Goal: Check status: Check status

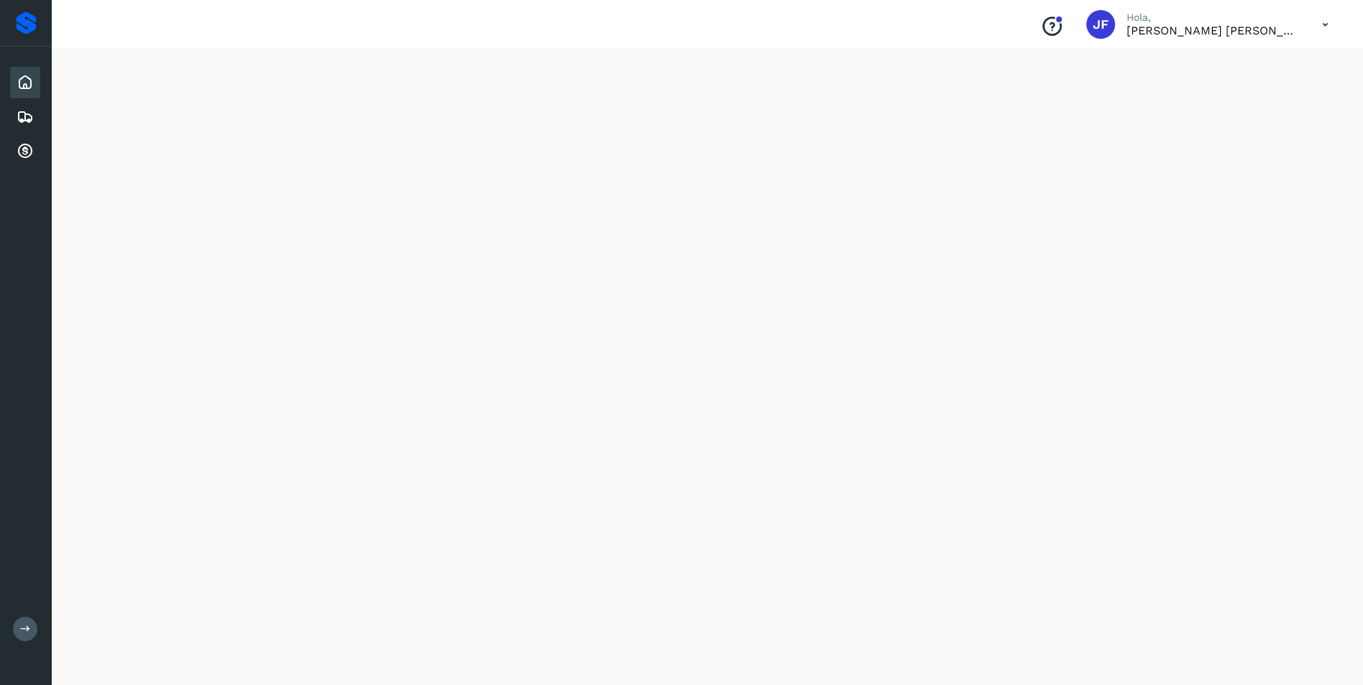
scroll to position [72, 0]
click at [21, 116] on icon at bounding box center [25, 116] width 17 height 17
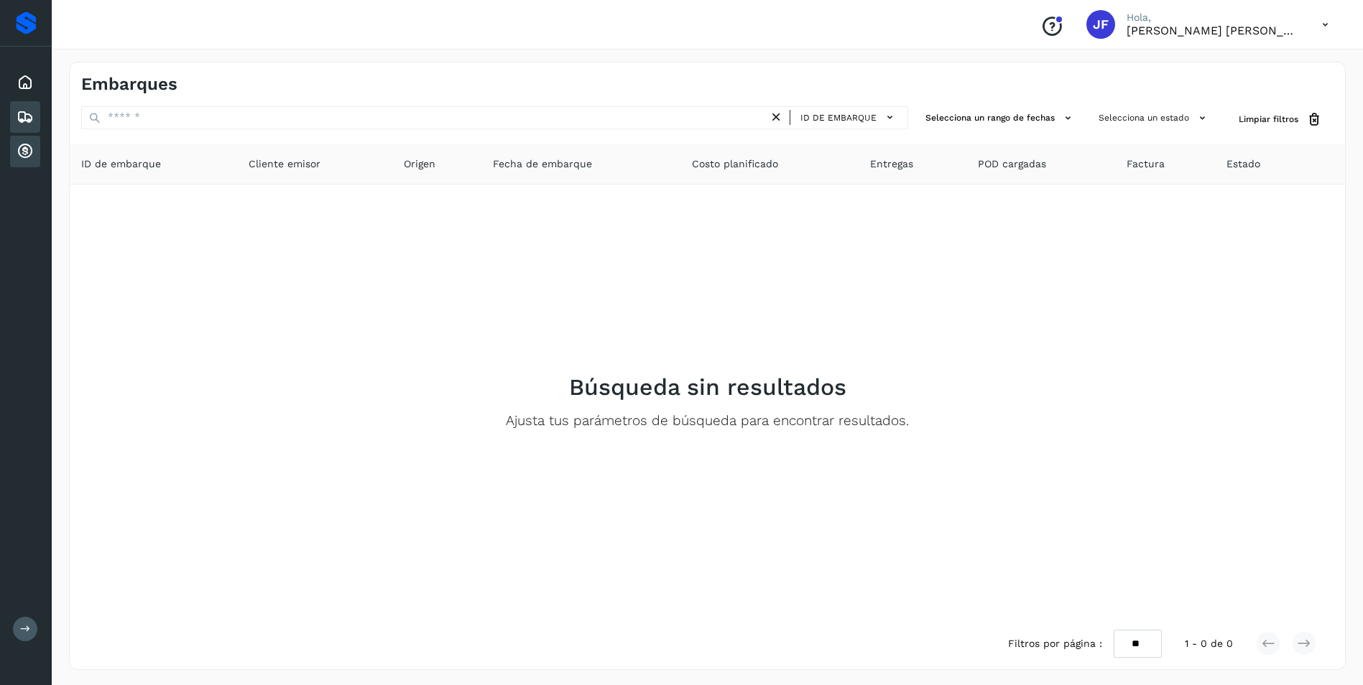
click at [22, 151] on icon at bounding box center [25, 151] width 17 height 17
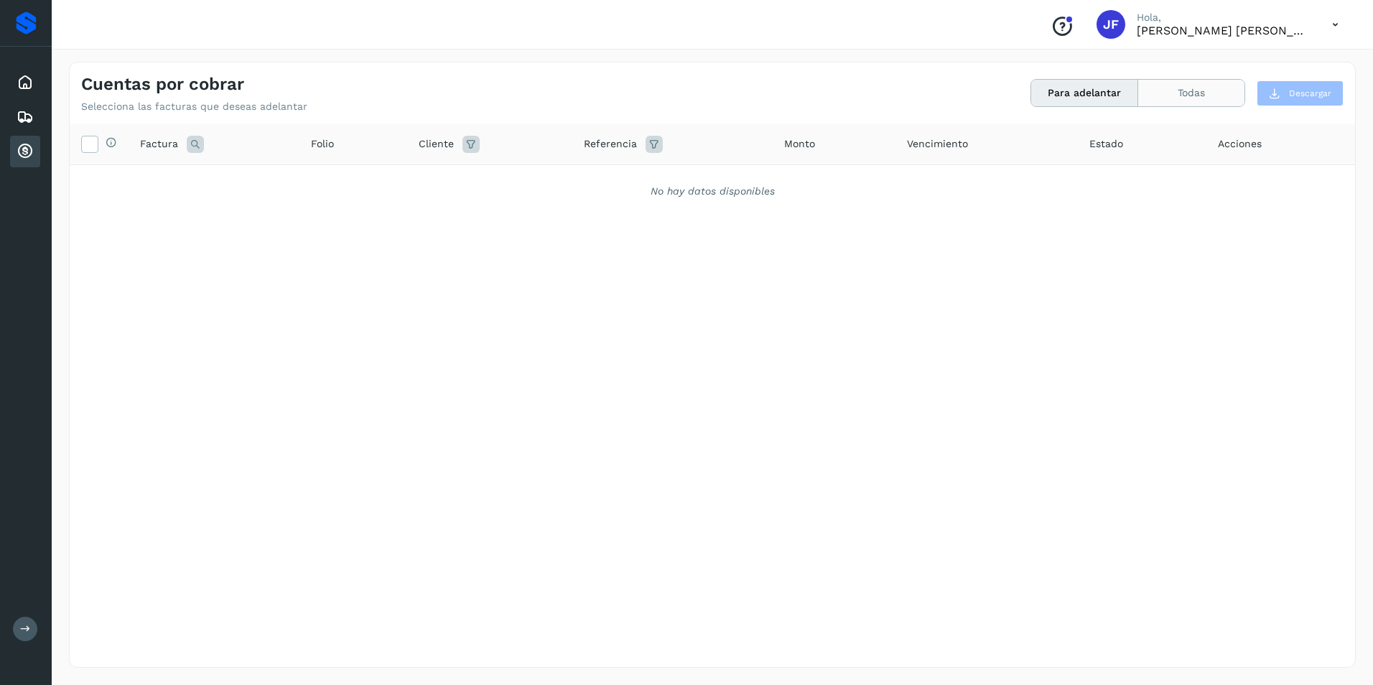
click at [1210, 95] on button "Todas" at bounding box center [1192, 93] width 106 height 27
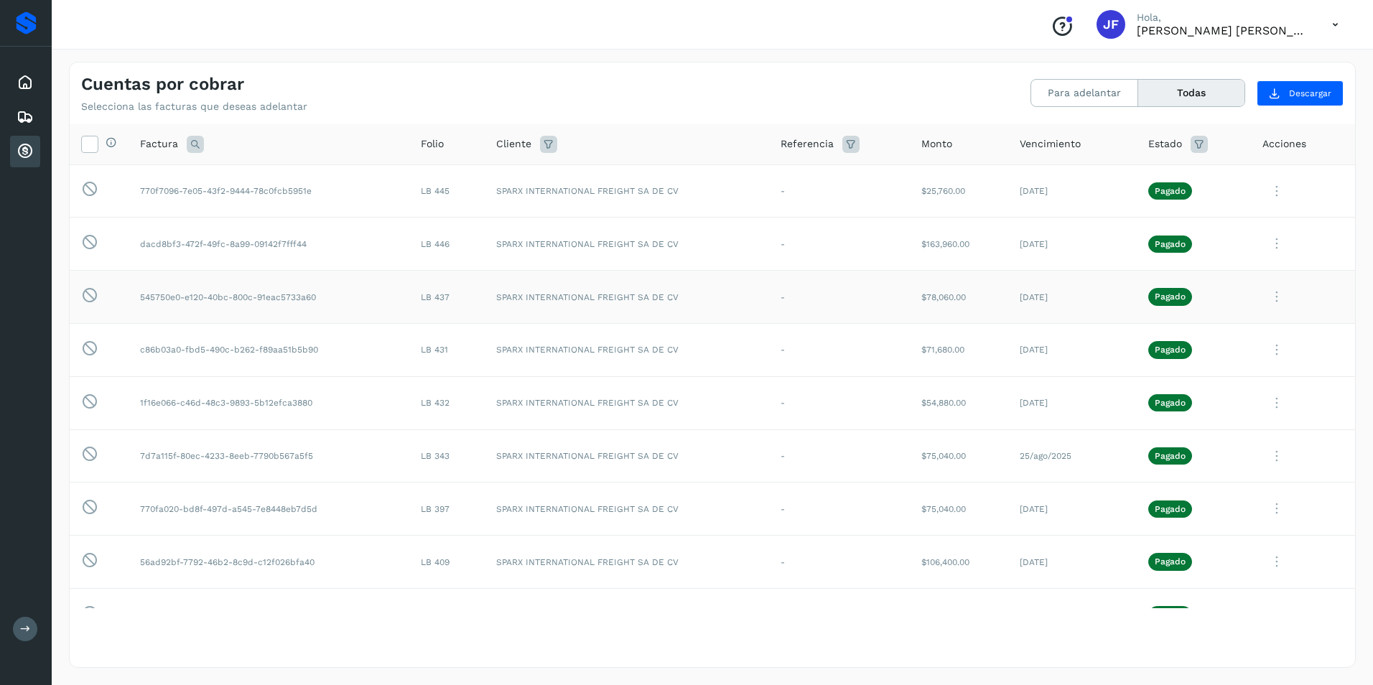
click at [1264, 299] on icon at bounding box center [1277, 296] width 29 height 29
click at [1216, 410] on button "CEP" at bounding box center [1257, 415] width 171 height 27
click at [1334, 25] on icon at bounding box center [1335, 24] width 29 height 29
click at [1243, 67] on div "Cerrar sesión" at bounding box center [1264, 64] width 171 height 27
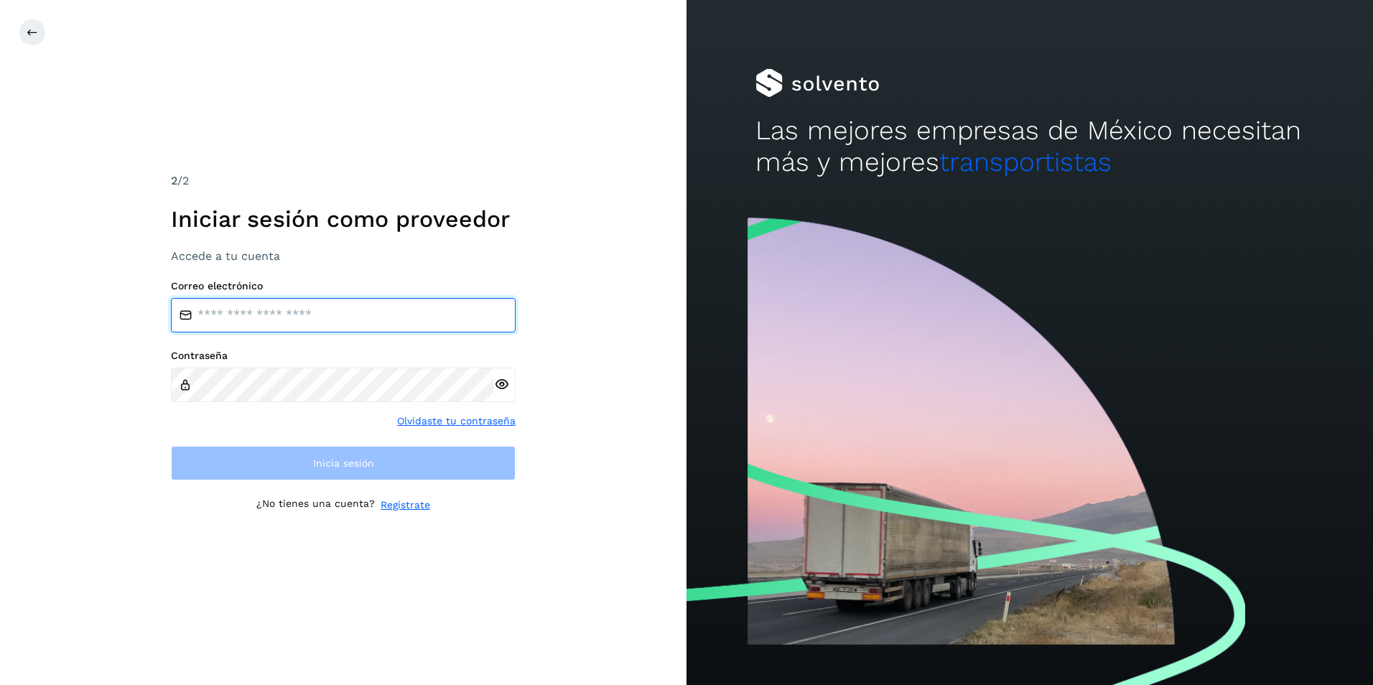
type input "**********"
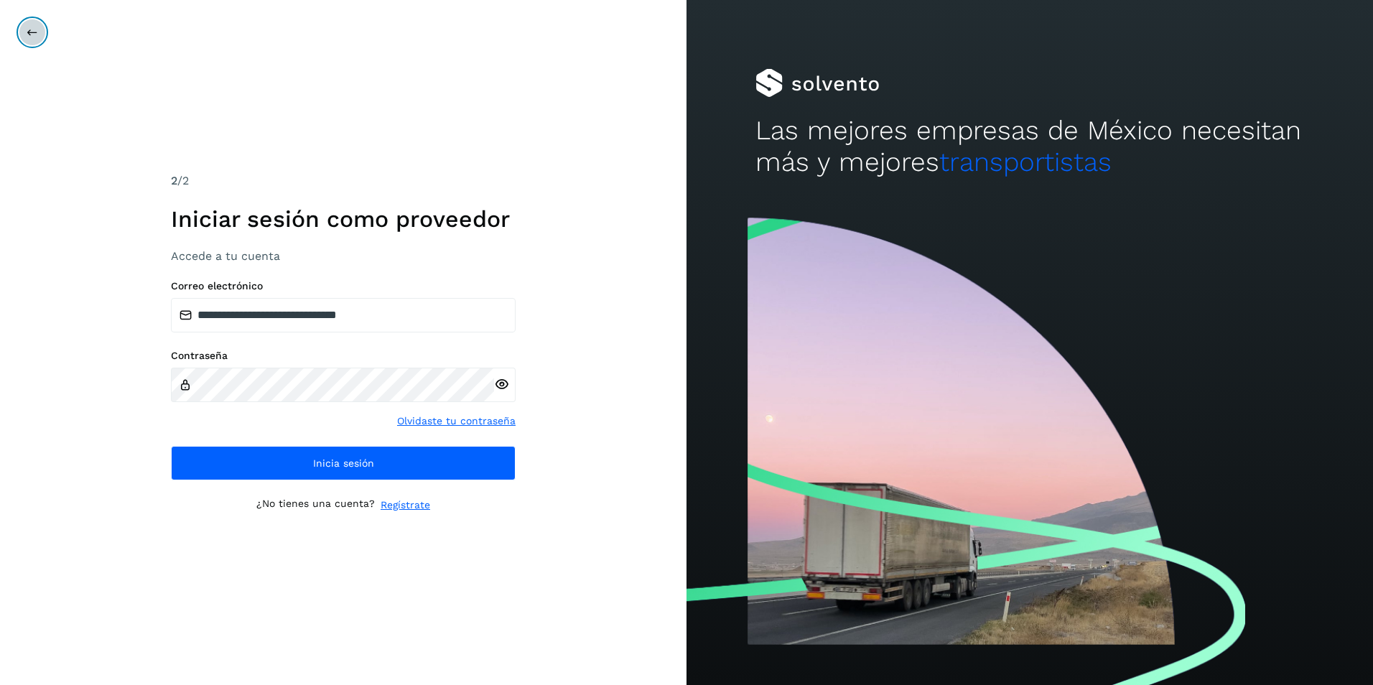
click at [33, 31] on icon at bounding box center [32, 32] width 11 height 11
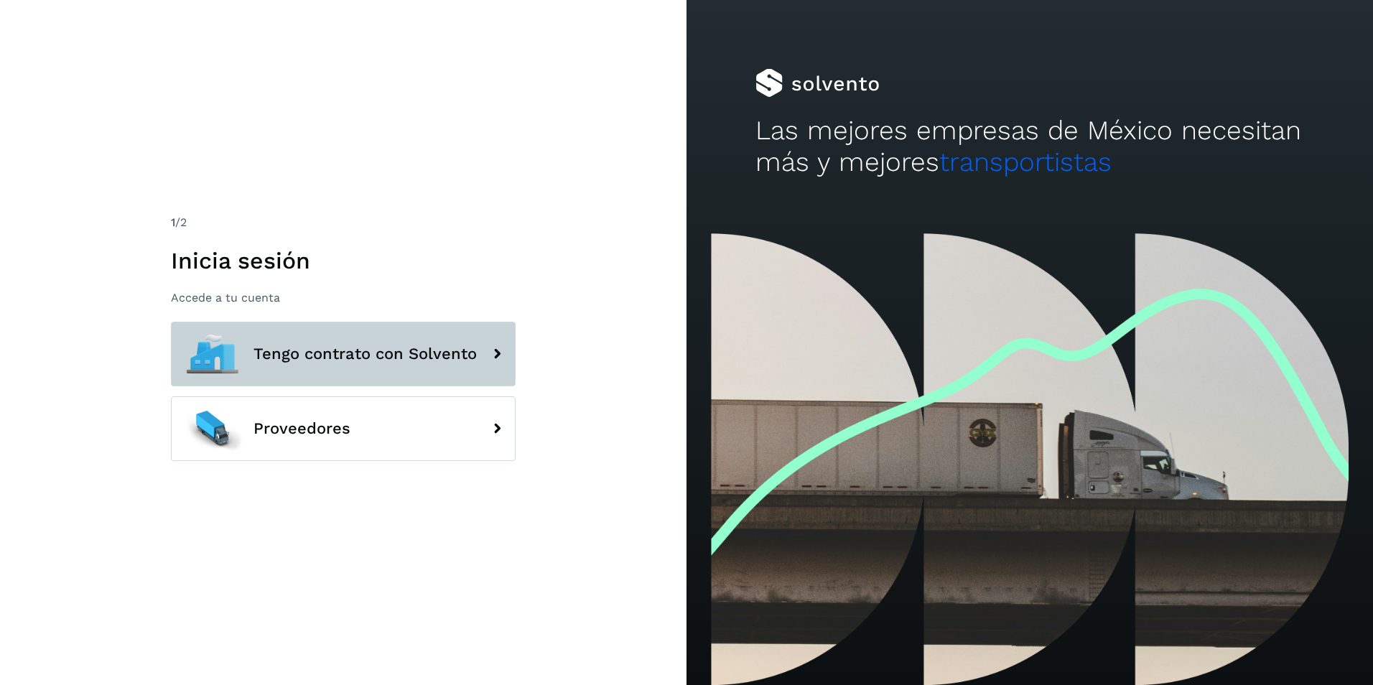
click at [362, 366] on button "Tengo contrato con Solvento" at bounding box center [343, 354] width 345 height 65
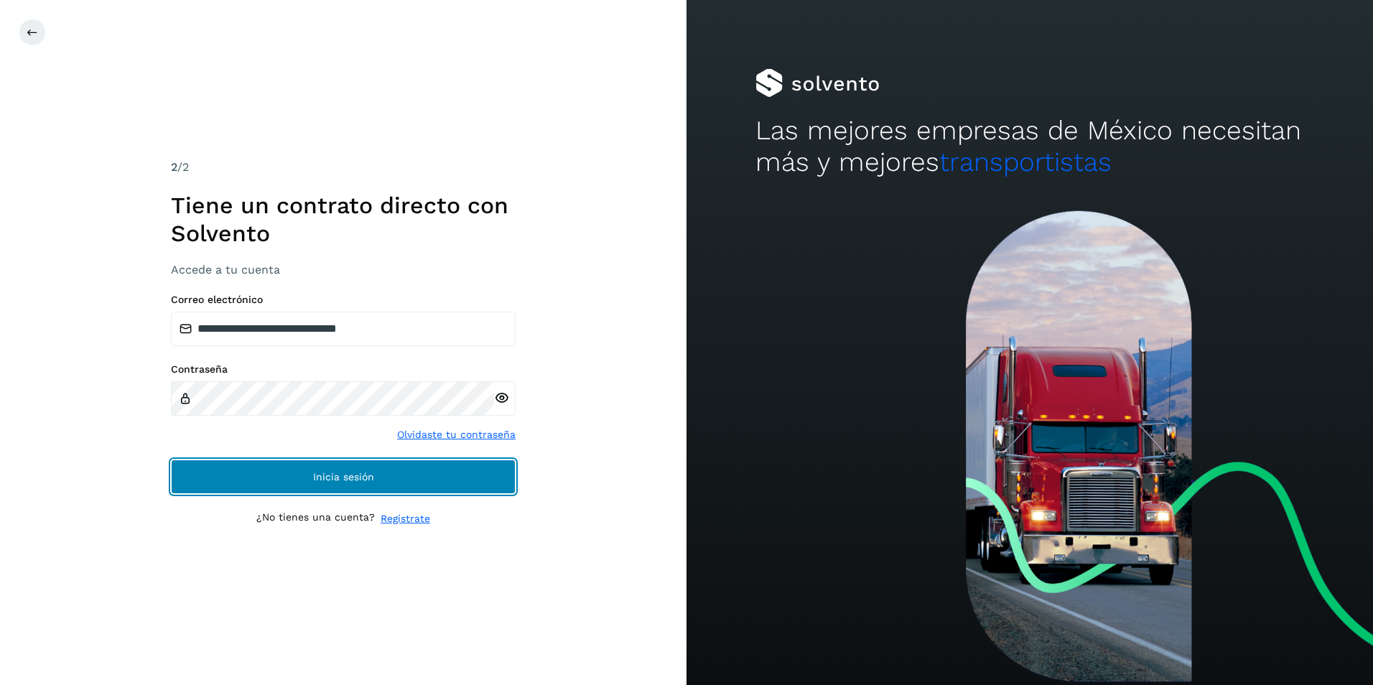
click at [323, 465] on button "Inicia sesión" at bounding box center [343, 477] width 345 height 34
